Goal: Use online tool/utility: Use online tool/utility

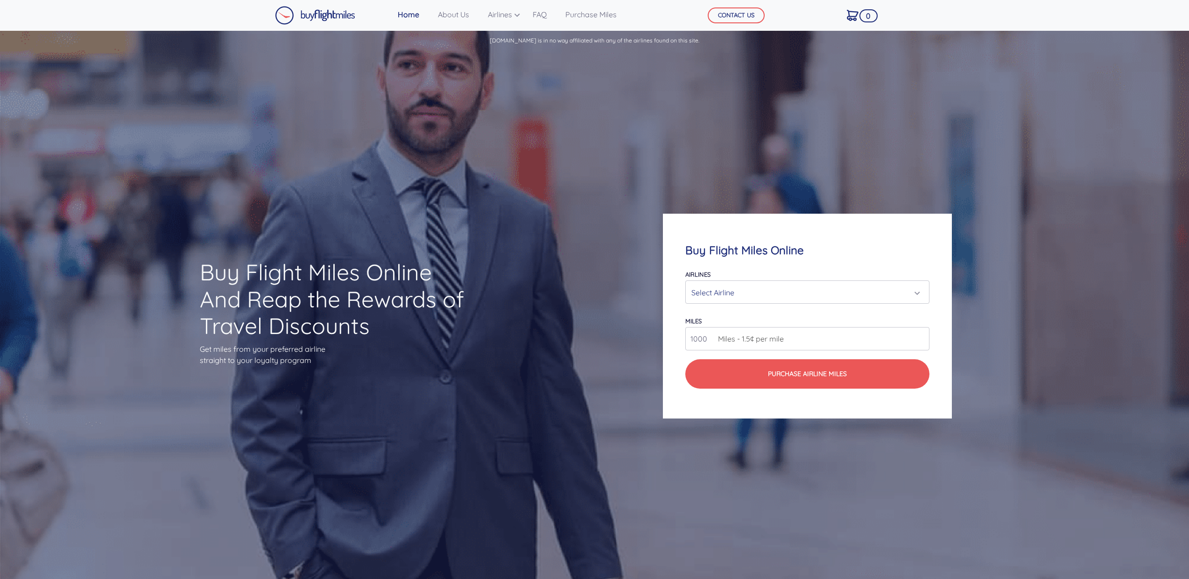
click at [773, 286] on div "Select Airline" at bounding box center [804, 293] width 226 height 18
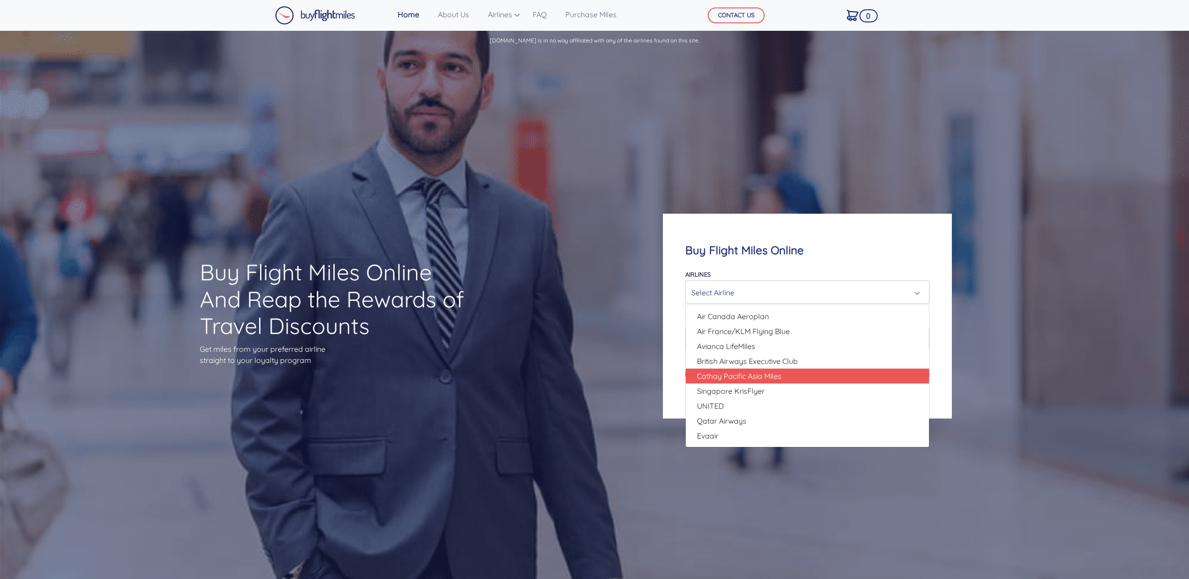
click at [789, 377] on link "Cathay Pacific Asia Miles" at bounding box center [807, 376] width 243 height 15
select select "Cathay Pacific Asia Miles"
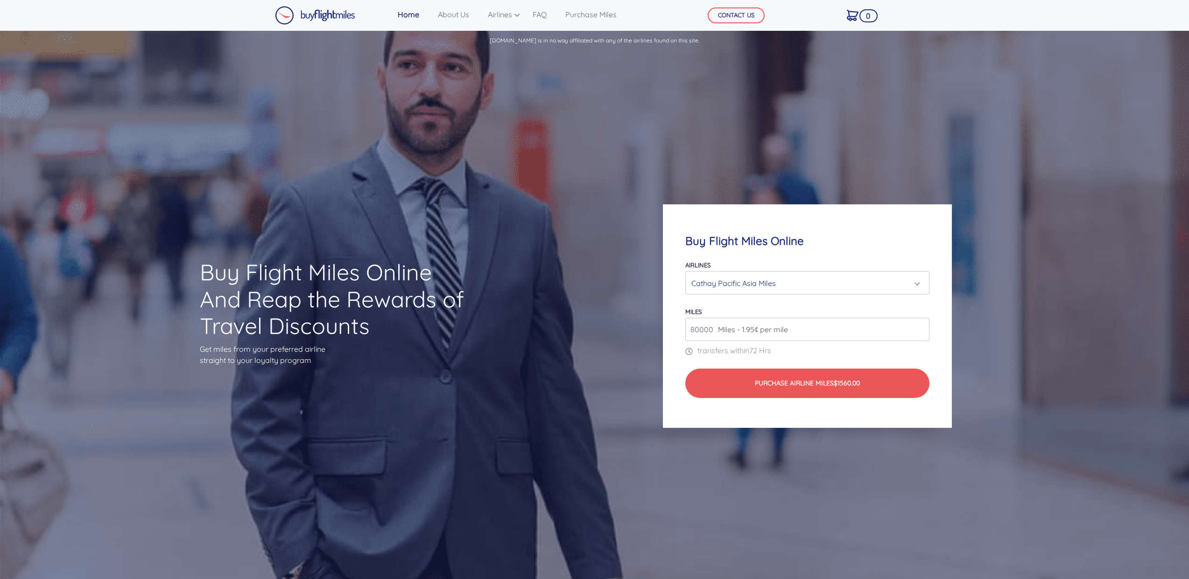
click at [693, 328] on input "80000" at bounding box center [807, 329] width 244 height 23
type input "5"
type input "3"
type input "1"
type input "5000"
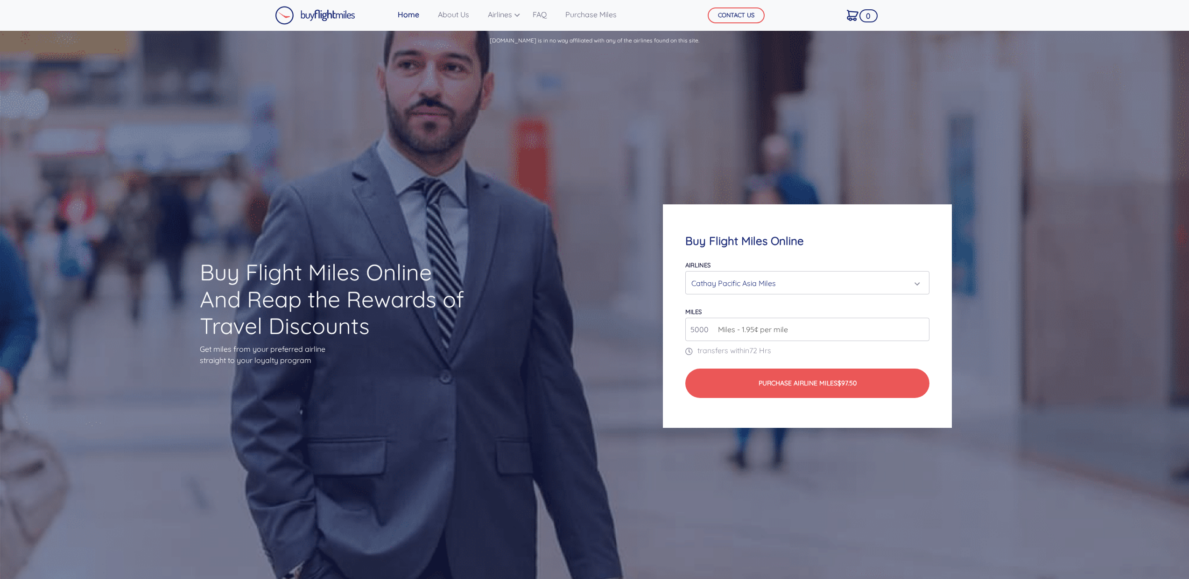
click at [779, 280] on div "Cathay Pacific Asia Miles" at bounding box center [804, 283] width 226 height 18
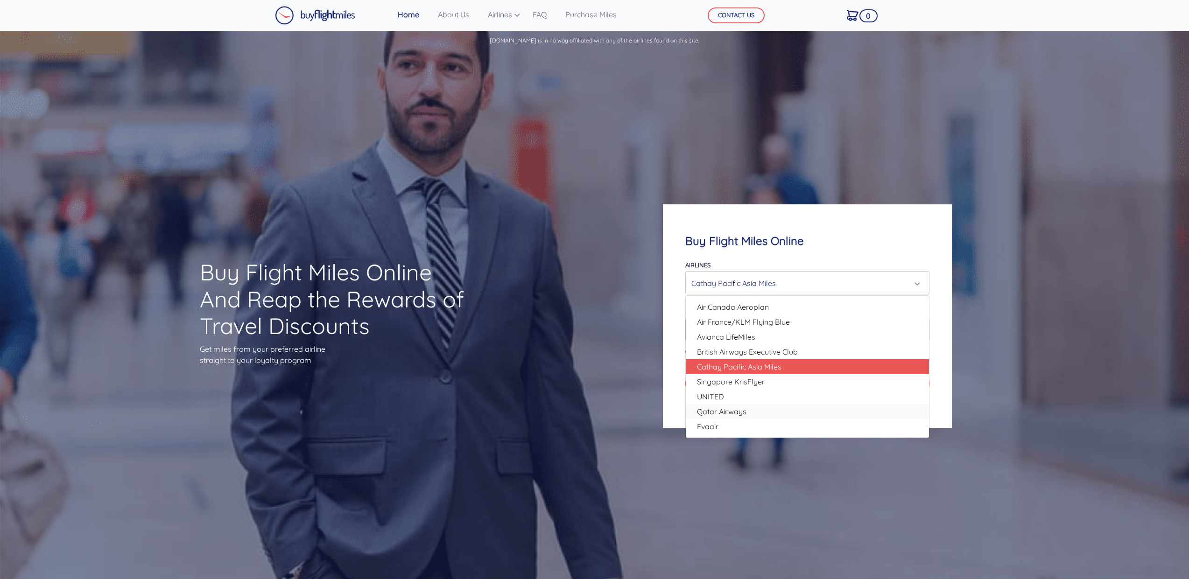
click at [744, 409] on span "Qatar Airways" at bounding box center [721, 411] width 49 height 11
select select "Qatar Airways"
type input "10000"
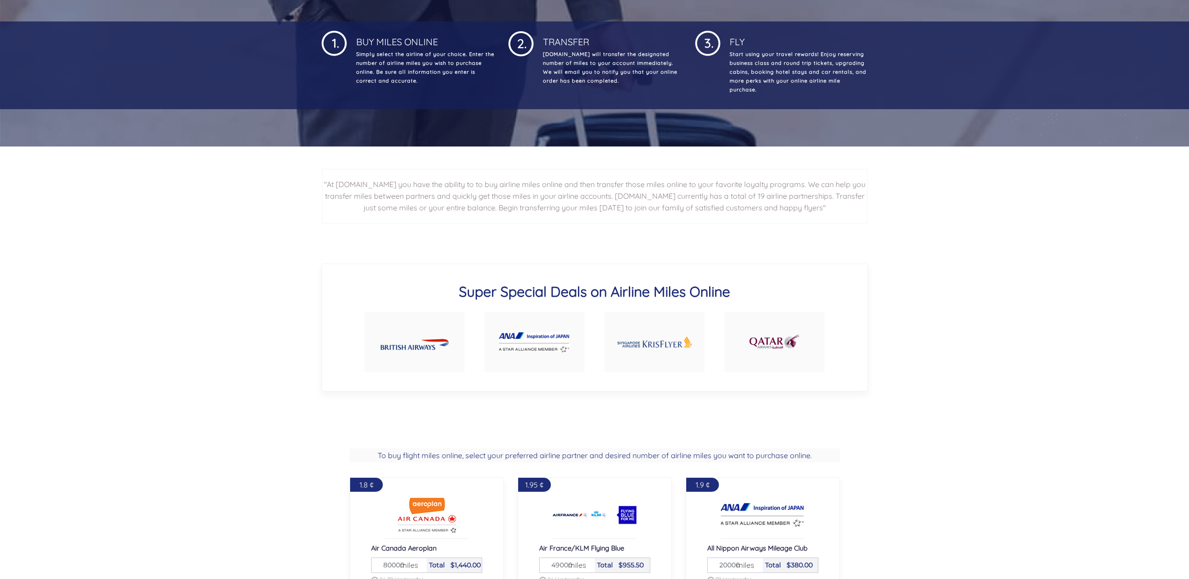
scroll to position [560, 0]
